Goal: Find specific page/section: Find specific page/section

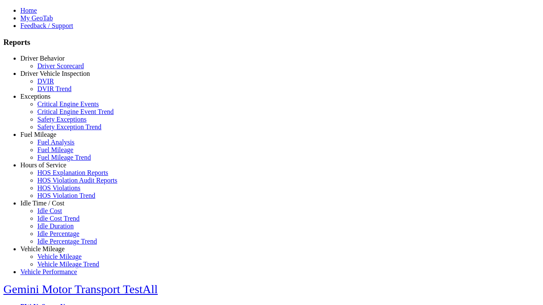
click at [49, 169] on link "Hours of Service" at bounding box center [43, 165] width 46 height 7
click at [55, 192] on link "HOS Violations" at bounding box center [58, 187] width 43 height 7
type input "**********"
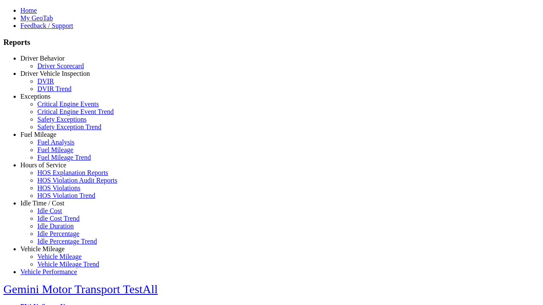
type input "**********"
